Goal: Obtain resource: Download file/media

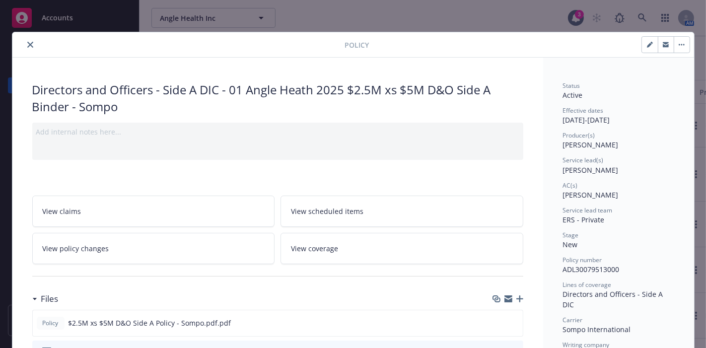
scroll to position [160, 0]
click at [30, 42] on button "close" at bounding box center [30, 45] width 12 height 12
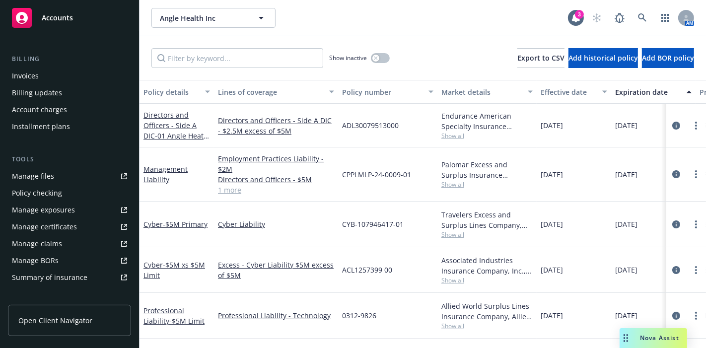
click at [23, 44] on div "Overview Coverage Policies Policy changes SSC Cases Quoting plans Contacts Cont…" at bounding box center [69, 167] width 123 height 569
click at [638, 16] on icon at bounding box center [642, 17] width 8 height 8
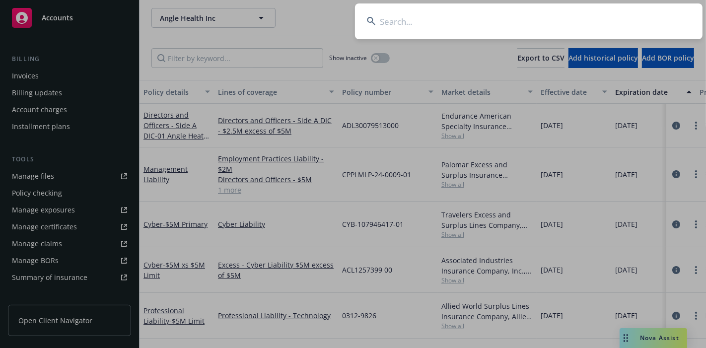
click at [608, 17] on input at bounding box center [528, 21] width 347 height 36
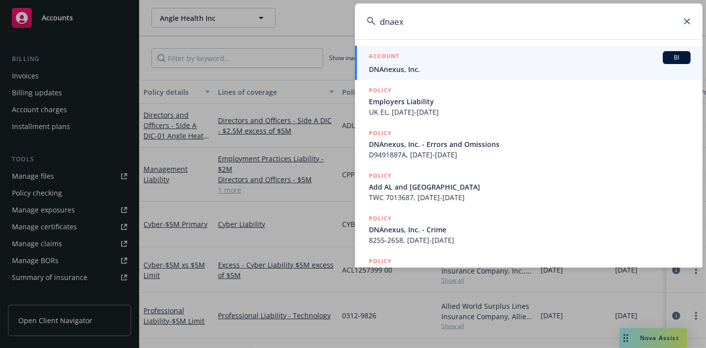
type input "dnaex"
click at [497, 65] on span "DNAnexus, Inc." at bounding box center [530, 69] width 322 height 10
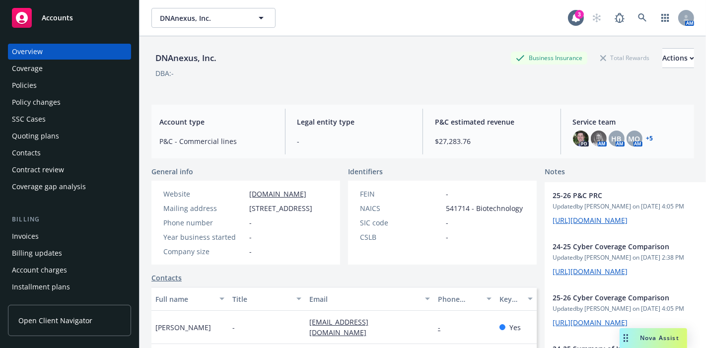
click at [28, 86] on div "Policies" at bounding box center [24, 85] width 25 height 16
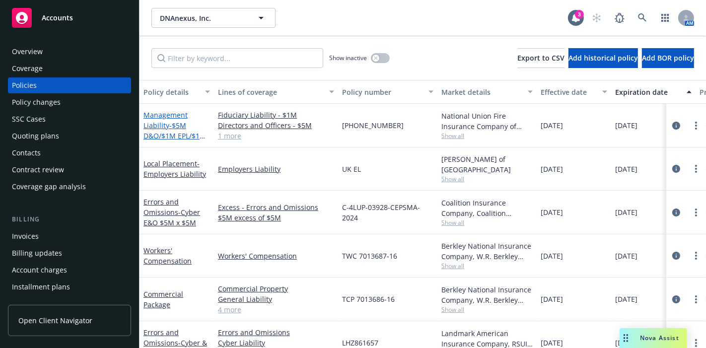
click at [164, 124] on link "Management Liability - $5M D&O/$1M EPL/$1M FID" at bounding box center [174, 130] width 63 height 41
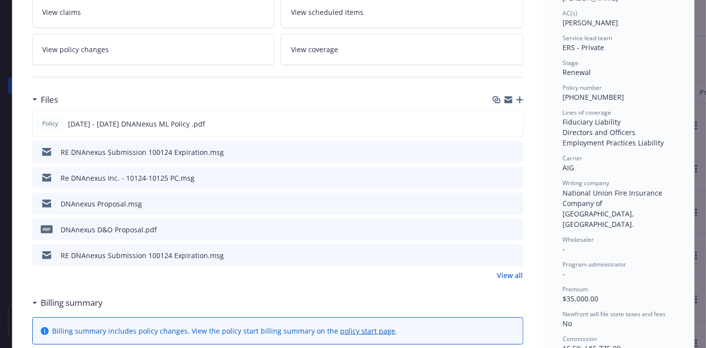
scroll to position [165, 0]
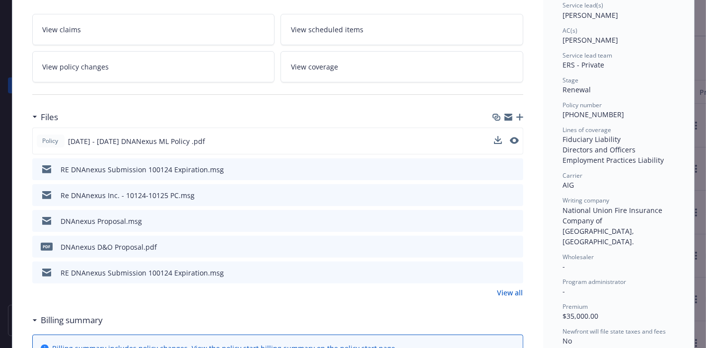
click at [146, 140] on span "[DATE] - [DATE] DNANexus ML Policy .pdf" at bounding box center [136, 141] width 137 height 10
click at [510, 139] on icon "preview file" at bounding box center [513, 140] width 9 height 7
